Goal: Information Seeking & Learning: Learn about a topic

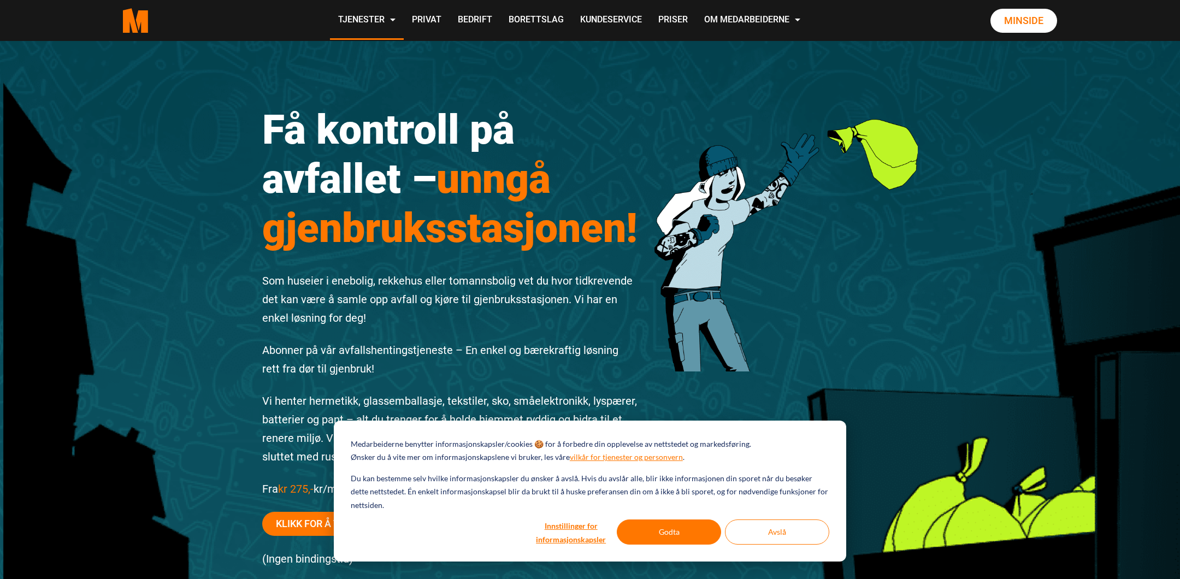
scroll to position [55, 0]
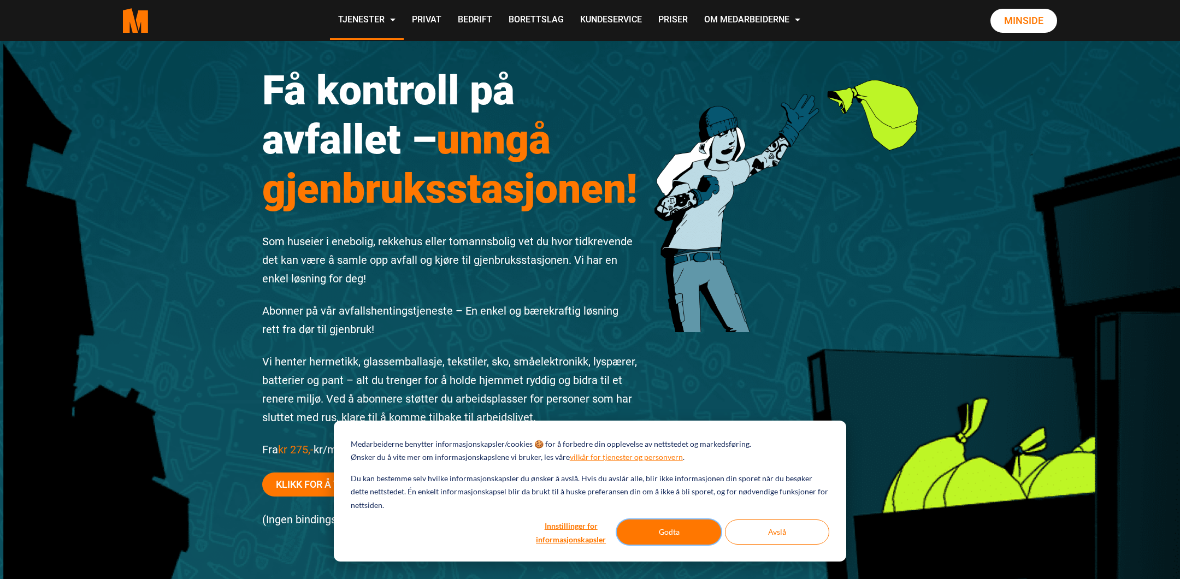
click at [707, 532] on button "Godta" at bounding box center [669, 531] width 104 height 25
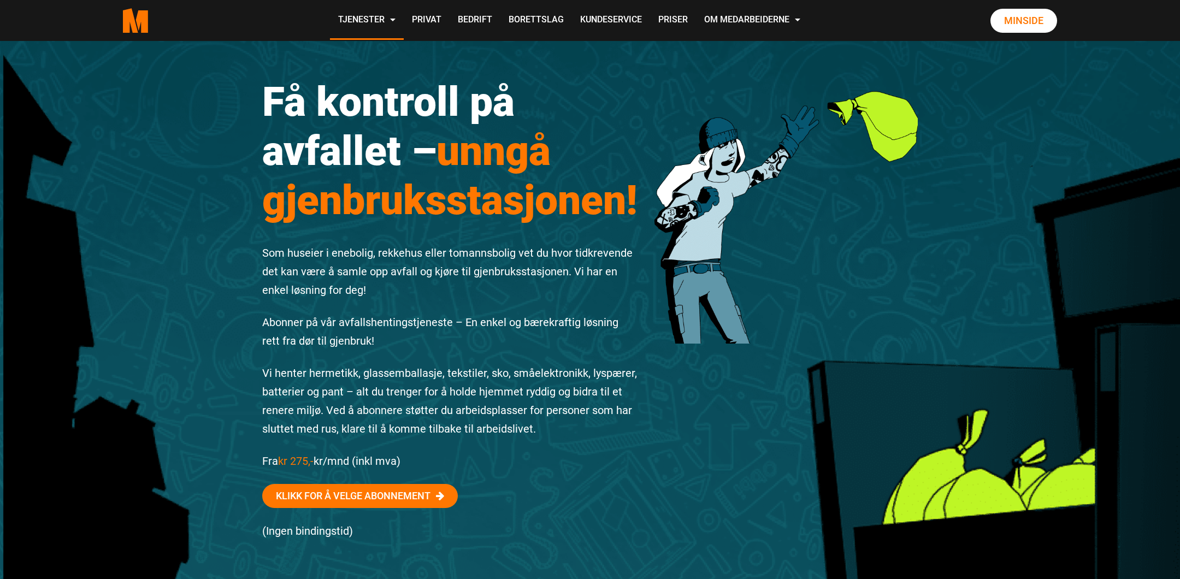
scroll to position [0, 0]
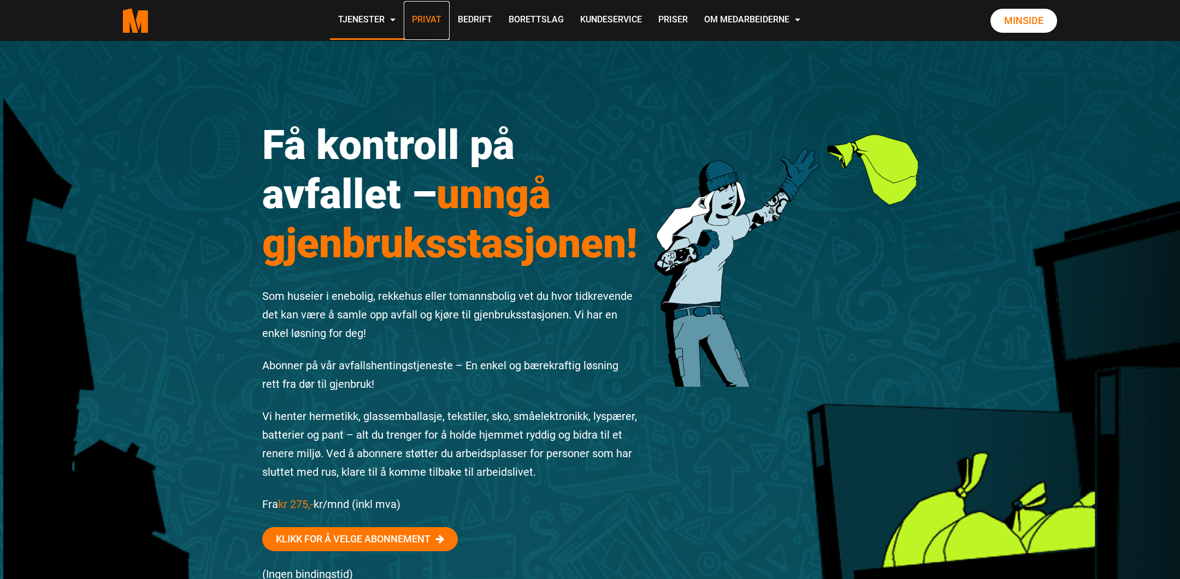
click at [423, 17] on link "Privat" at bounding box center [427, 20] width 46 height 39
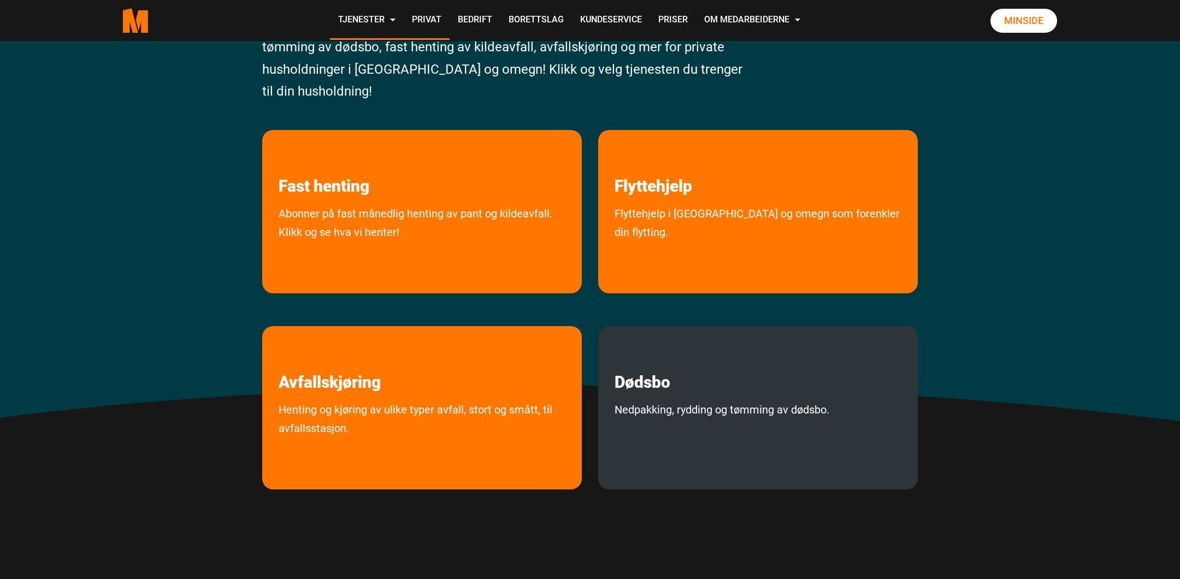
scroll to position [218, 0]
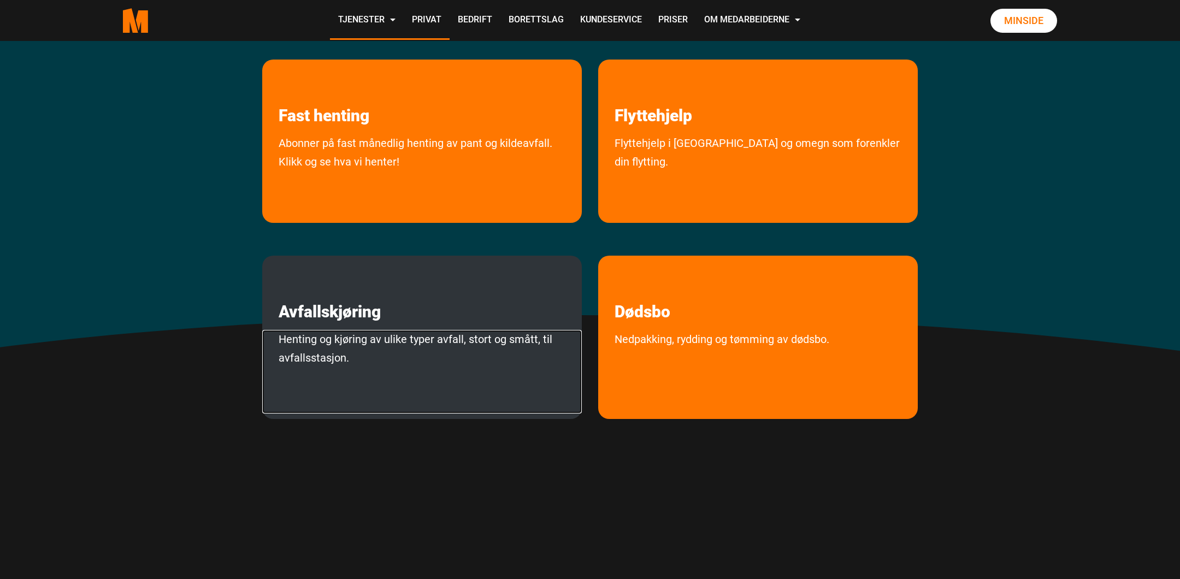
click at [453, 339] on link "Henting og kjøring av ulike typer avfall, stort og smått, til avfallsstasjon." at bounding box center [421, 372] width 319 height 84
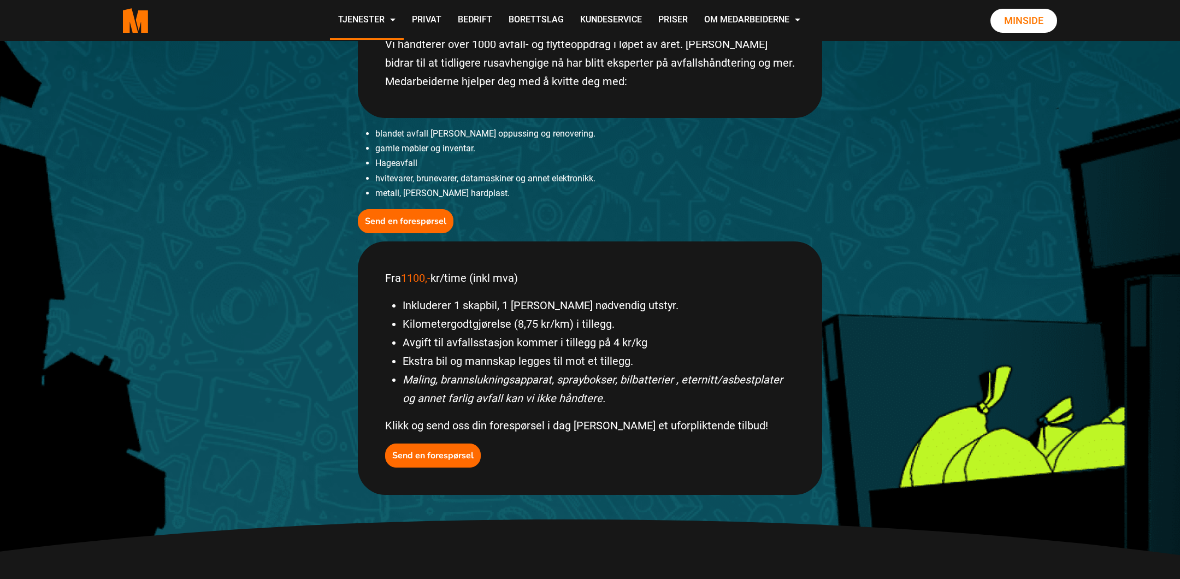
scroll to position [382, 0]
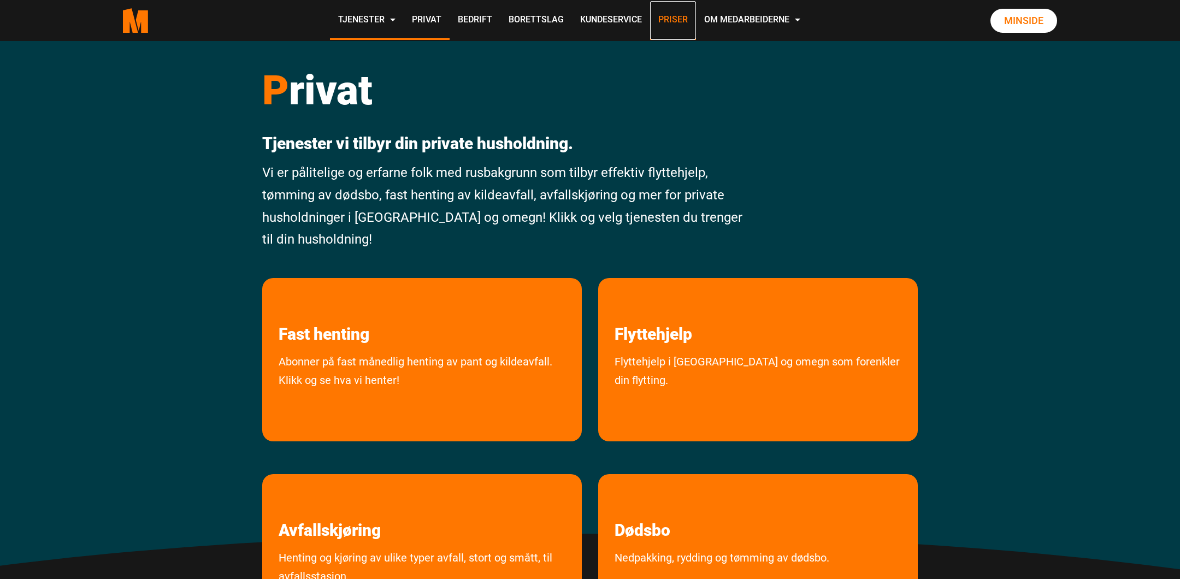
click at [681, 23] on link "Priser" at bounding box center [673, 20] width 46 height 39
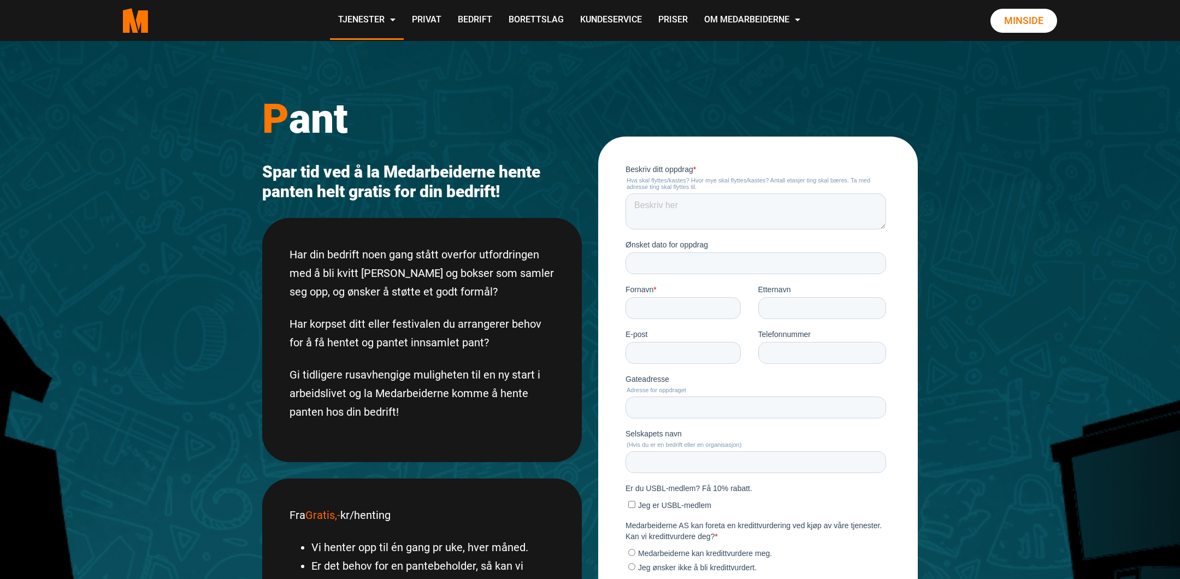
scroll to position [55, 0]
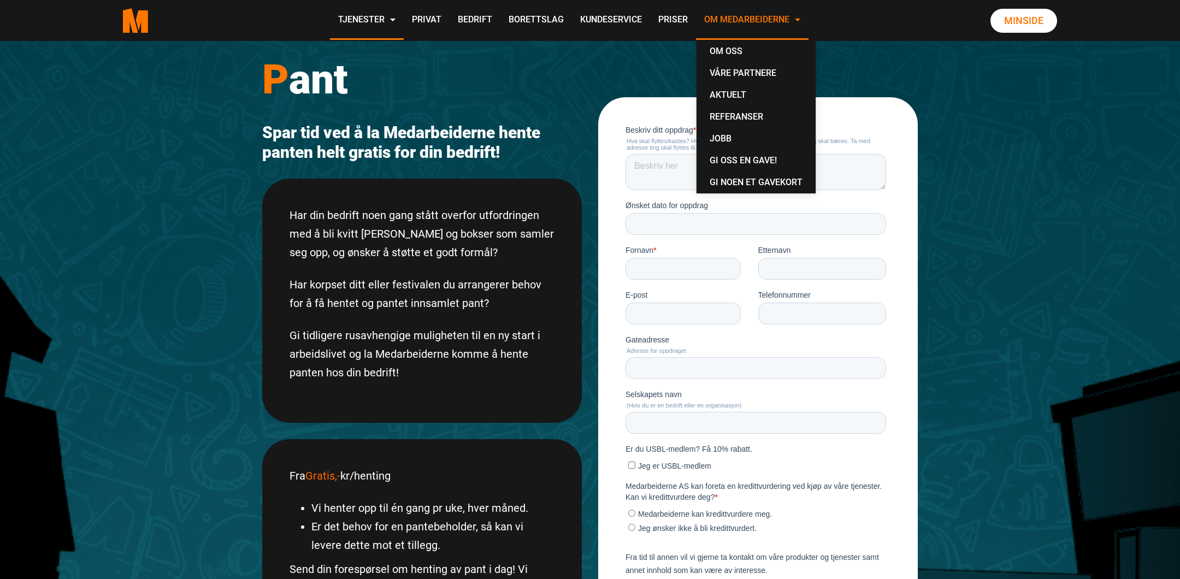
click at [771, 10] on link "Om Medarbeiderne" at bounding box center [752, 20] width 112 height 39
click at [171, 202] on div "P ant Spar tid ved å la Medarbeiderne hente panten helt gratis for din bedrift!…" at bounding box center [590, 435] width 1180 height 898
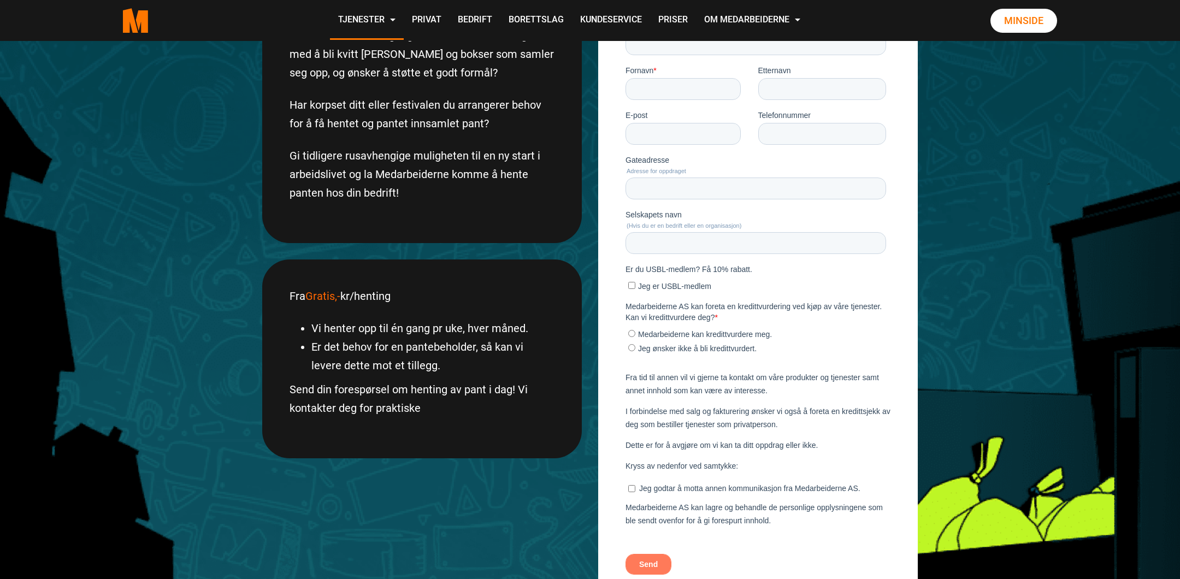
scroll to position [328, 0]
